Goal: Information Seeking & Learning: Find specific fact

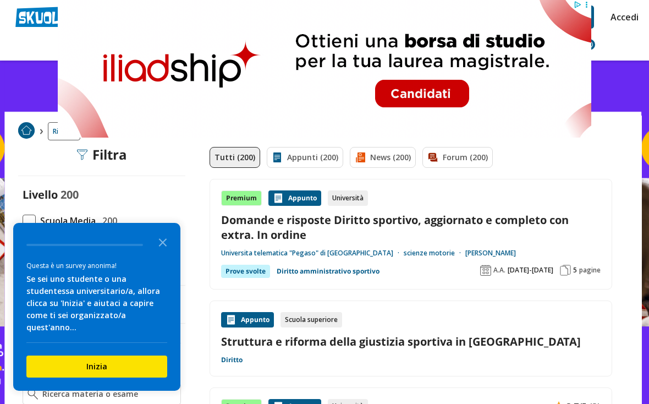
click at [160, 252] on icon "Close the survey" at bounding box center [163, 241] width 22 height 22
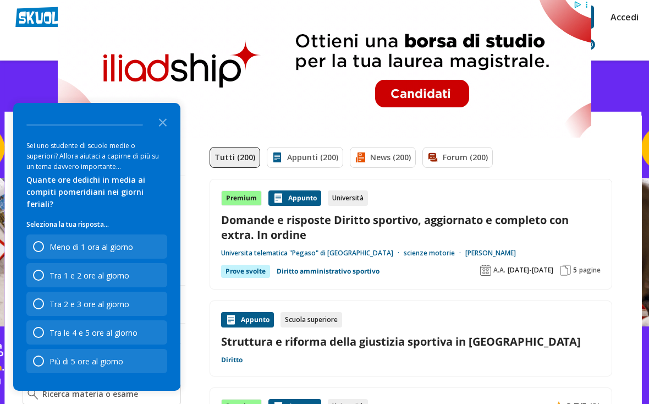
click at [167, 133] on icon "Close the survey" at bounding box center [163, 122] width 22 height 22
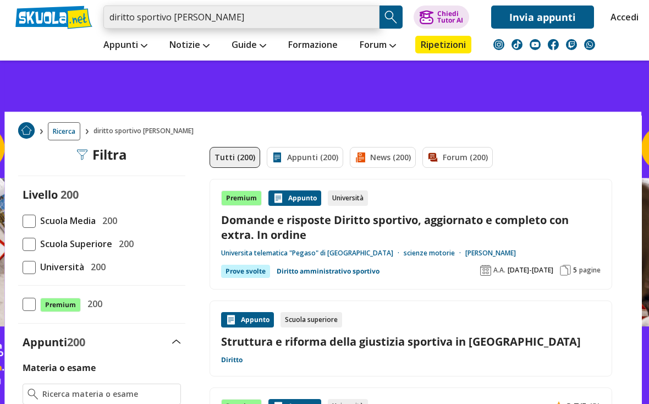
click at [321, 19] on input "diritto sportivo andrea grandino" at bounding box center [241, 16] width 276 height 23
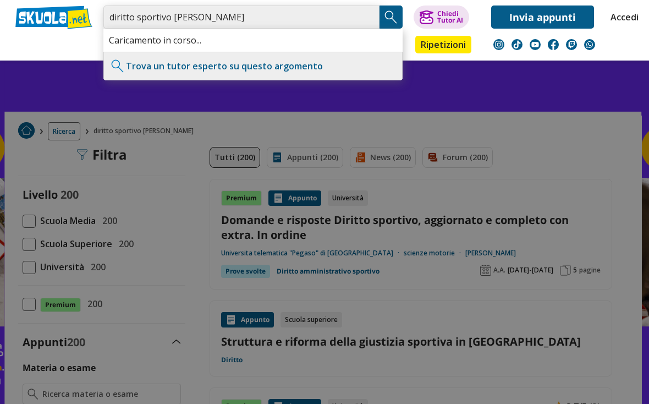
type input "diritto sportivo andrea gandino"
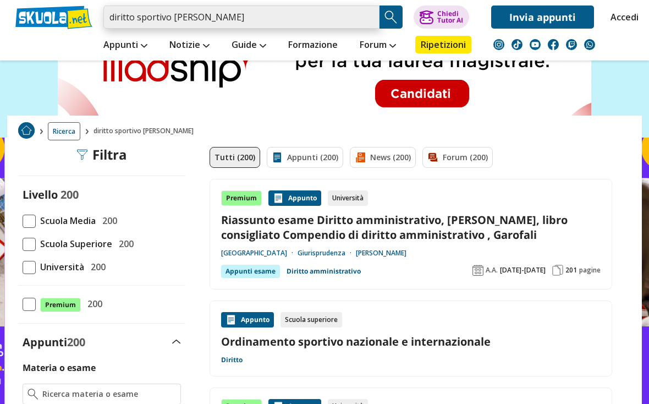
click at [300, 14] on input "diritto sportivo andrea gandino" at bounding box center [241, 16] width 276 height 23
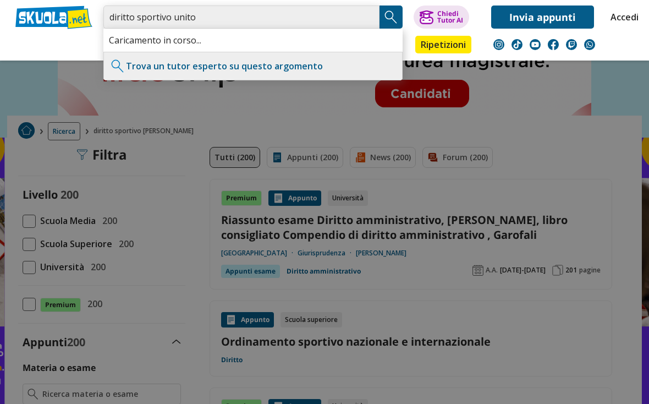
type input "diritto sportivo unito"
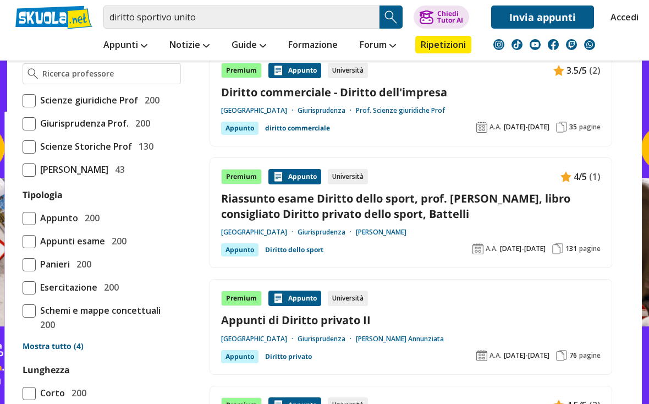
scroll to position [718, 0]
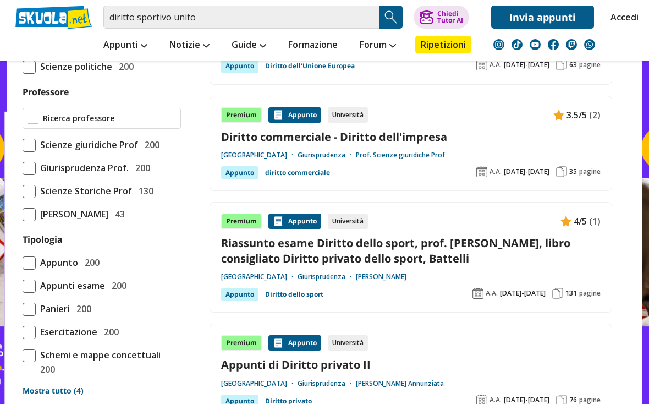
click at [146, 124] on input "Professore" at bounding box center [109, 118] width 133 height 11
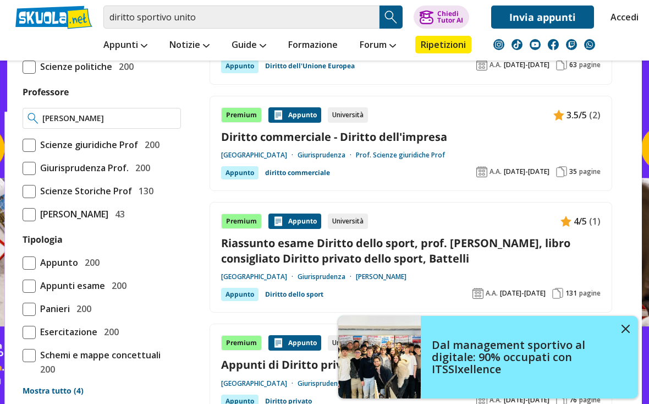
type input "Andrea gandino"
click at [635, 346] on div "Dal management sportivo al digitale: 90% occupati con ITSSIxellence" at bounding box center [529, 357] width 217 height 58
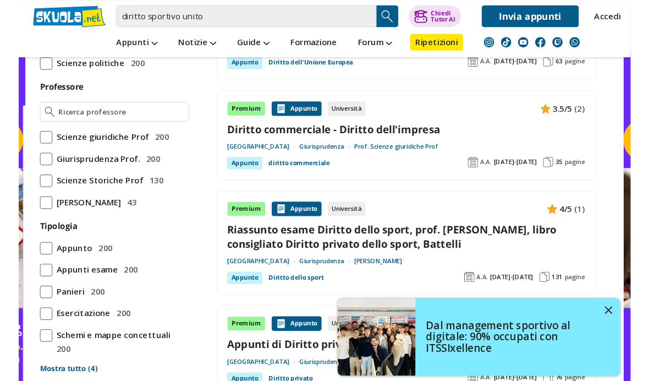
scroll to position [714, 0]
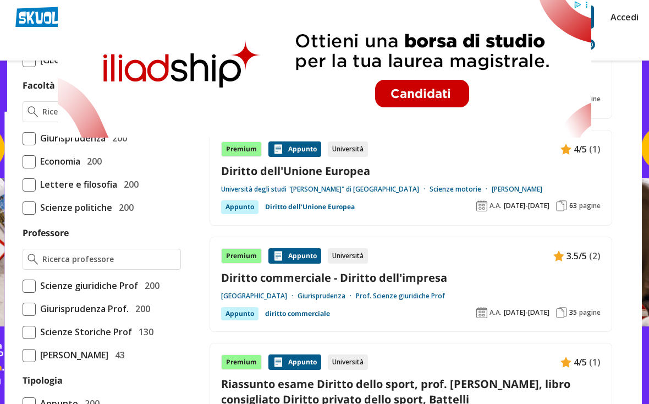
scroll to position [592, 0]
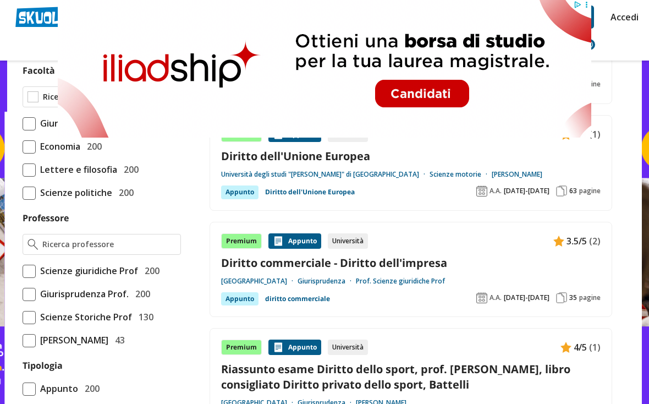
click at [147, 102] on input "Facoltà" at bounding box center [109, 96] width 133 height 11
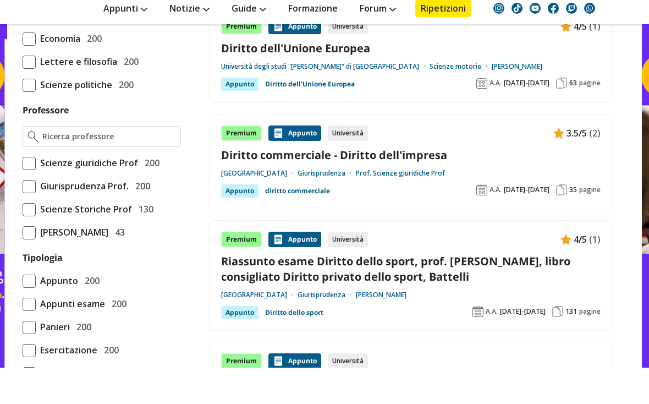
scroll to position [670, 0]
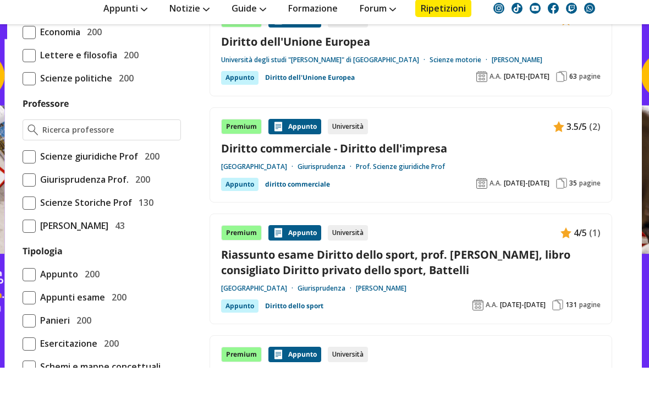
type input "Unito"
click at [70, 172] on input "Professore" at bounding box center [109, 166] width 133 height 11
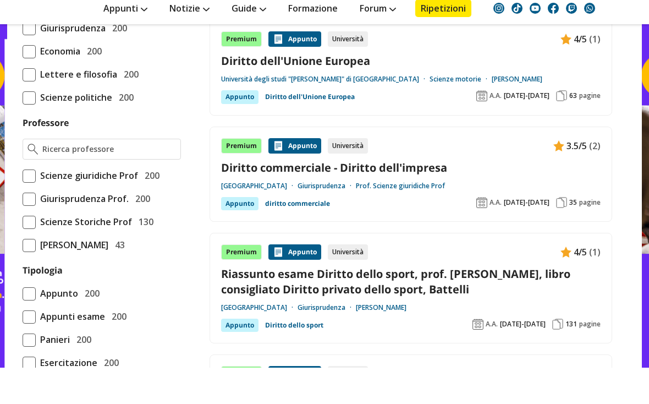
scroll to position [673, 0]
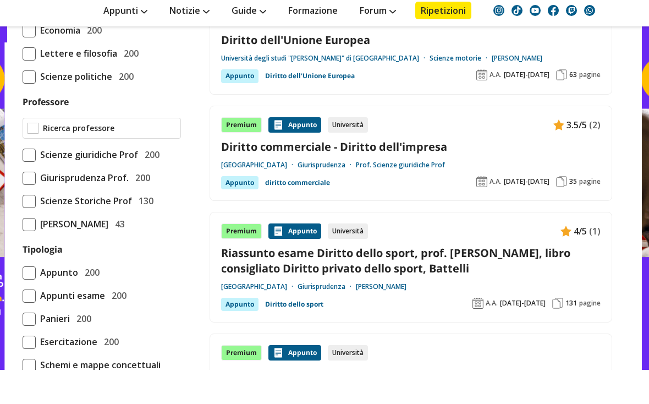
click at [53, 168] on input "Professore" at bounding box center [109, 162] width 133 height 11
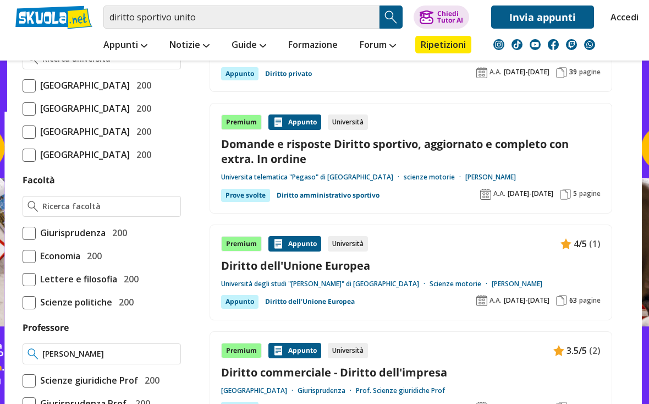
scroll to position [0, 0]
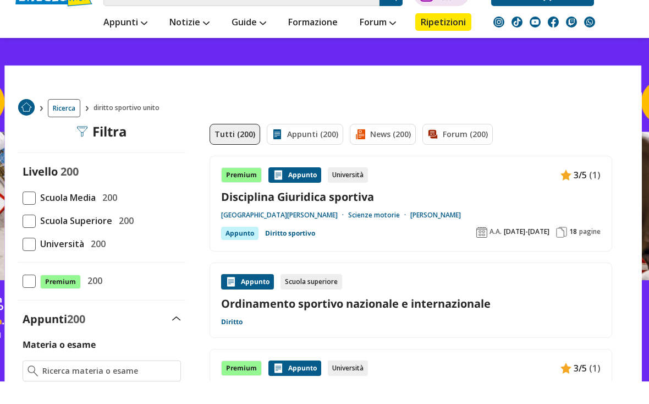
type input "[PERSON_NAME]"
click at [360, 190] on div "Premium Appunto Università 3/5 (1) Disciplina Giuridica sportiva Università San…" at bounding box center [410, 226] width 379 height 73
